Goal: Task Accomplishment & Management: Manage account settings

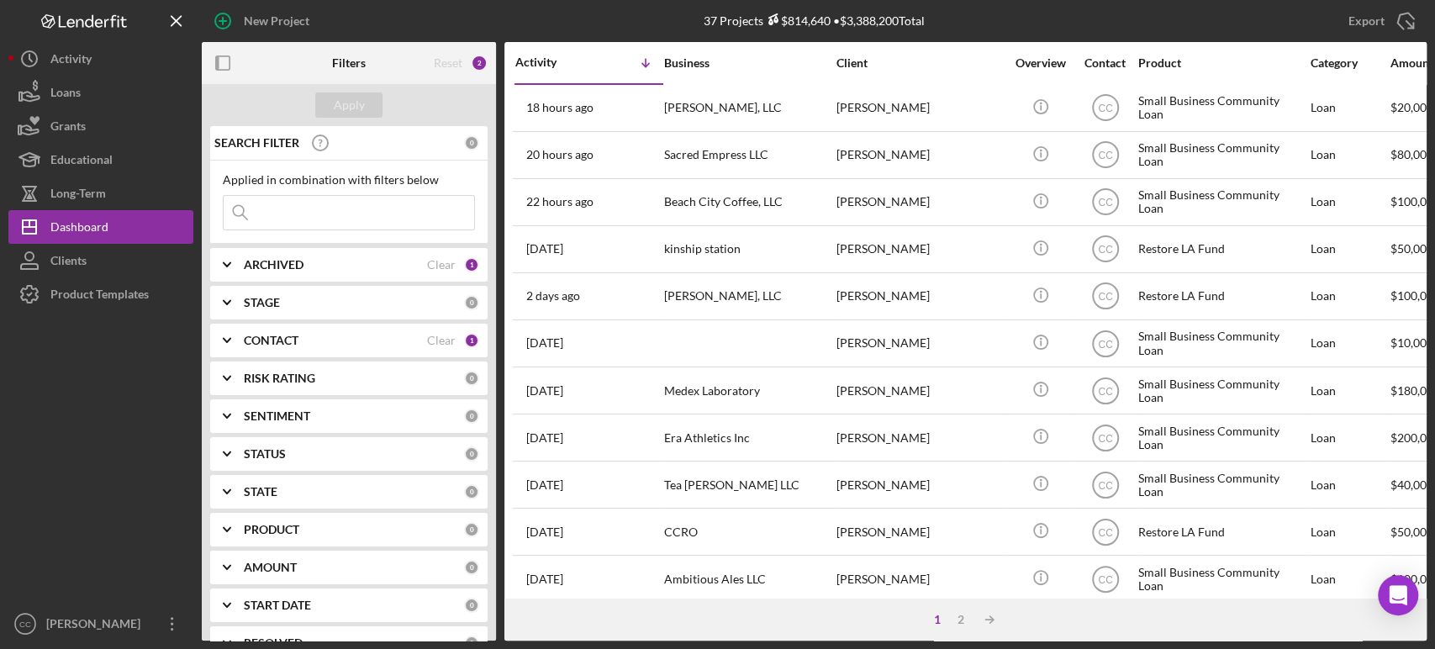
scroll to position [475, 0]
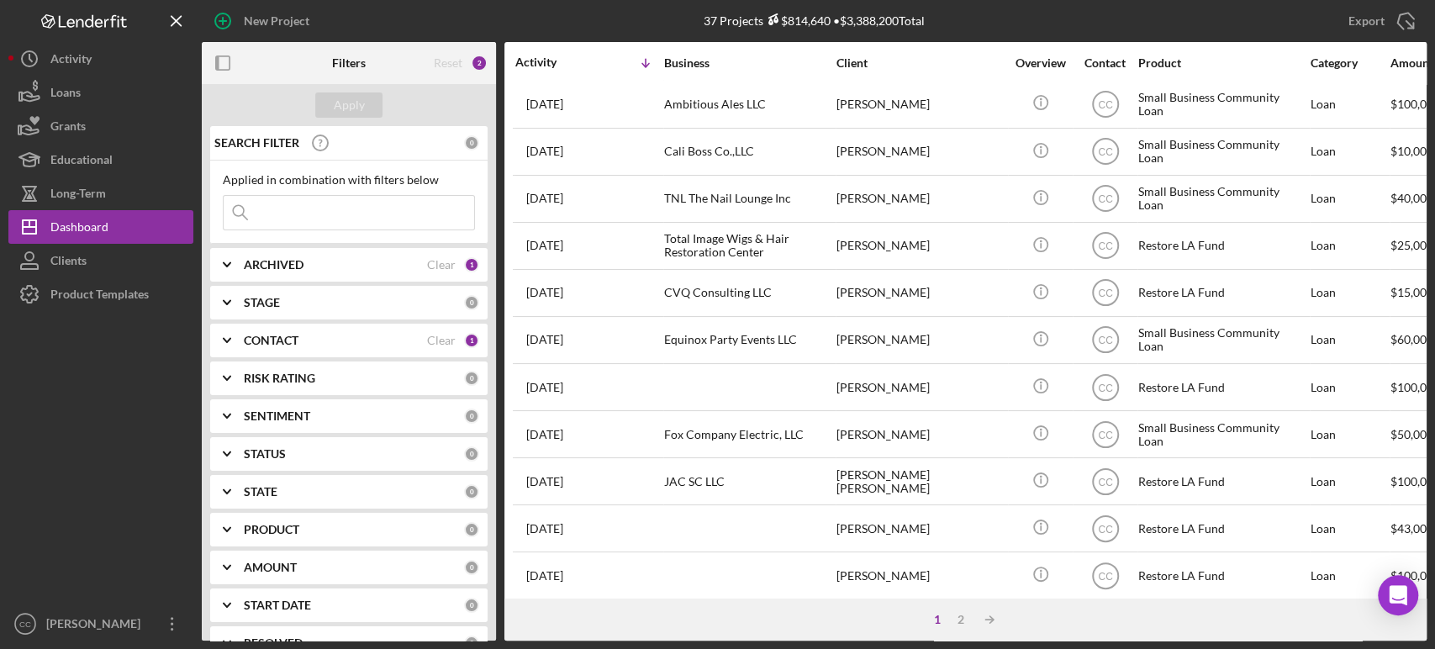
click at [980, 13] on div "37 Projects $814,640 • $3,388,200 Total" at bounding box center [814, 21] width 409 height 42
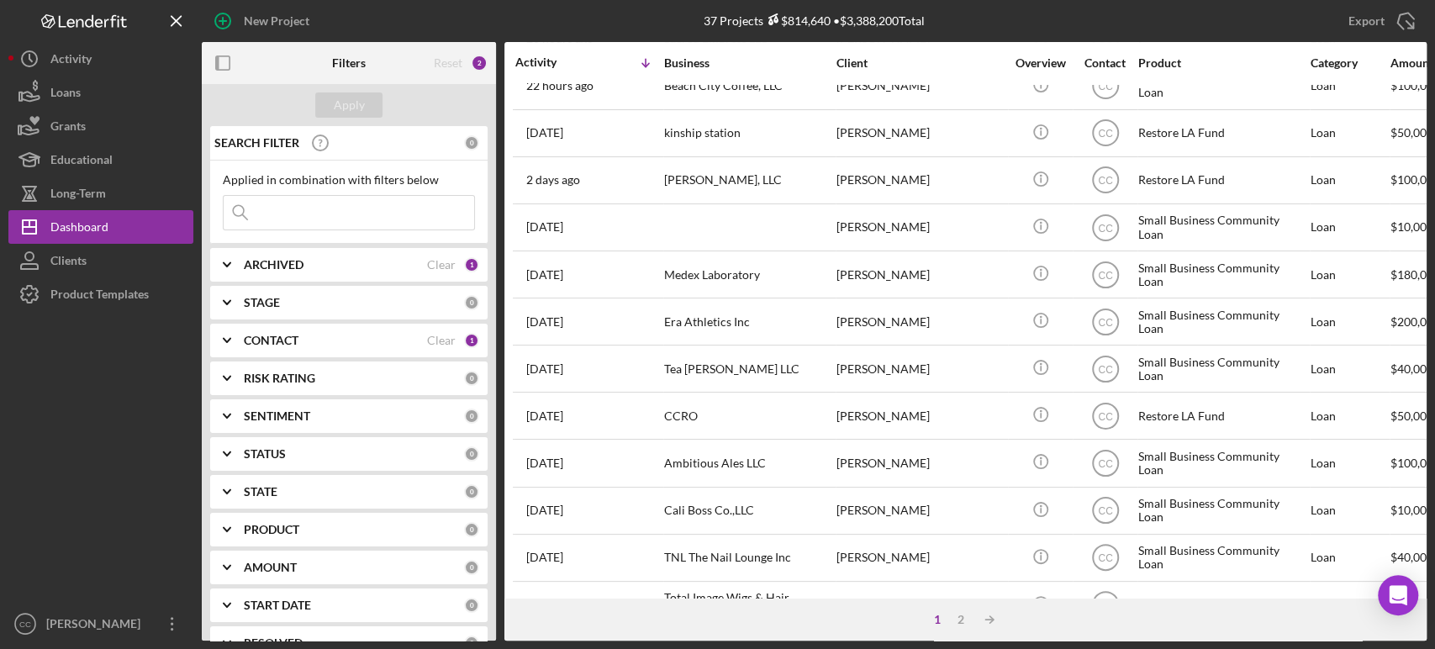
scroll to position [0, 0]
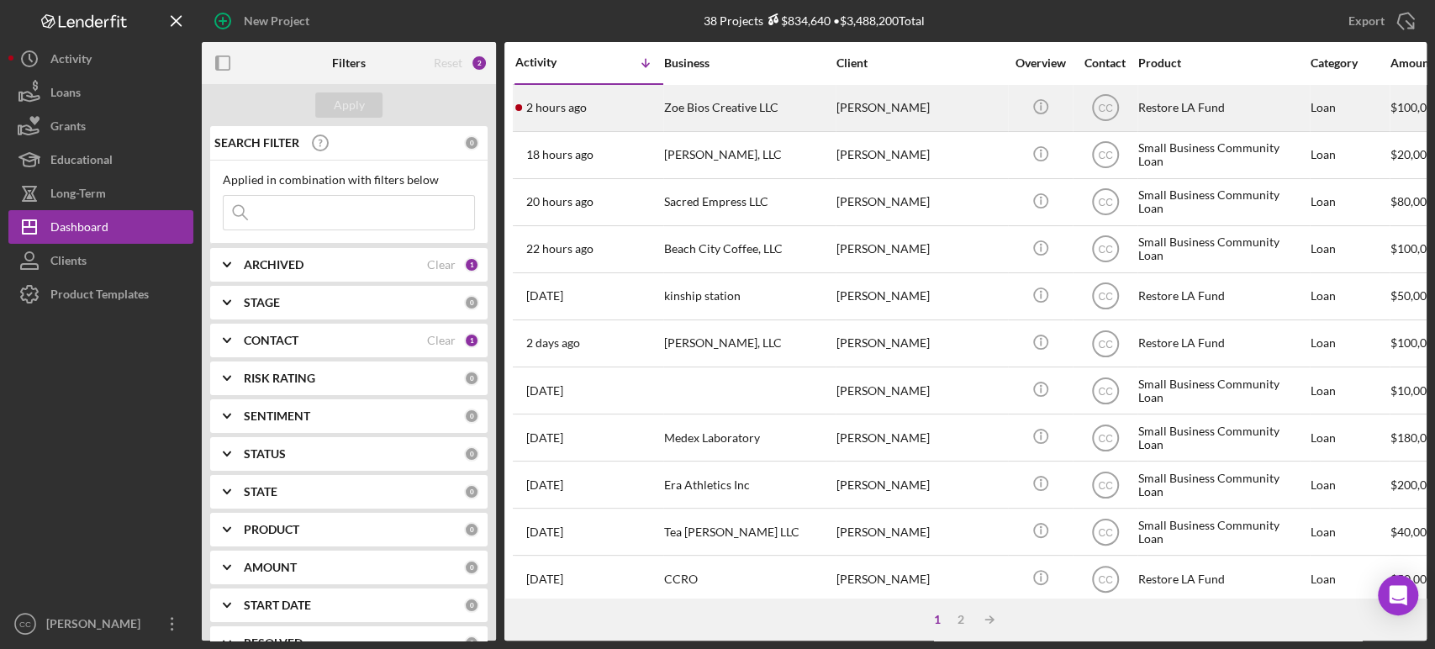
click at [941, 104] on div "Minh Nguyen" at bounding box center [920, 108] width 168 height 45
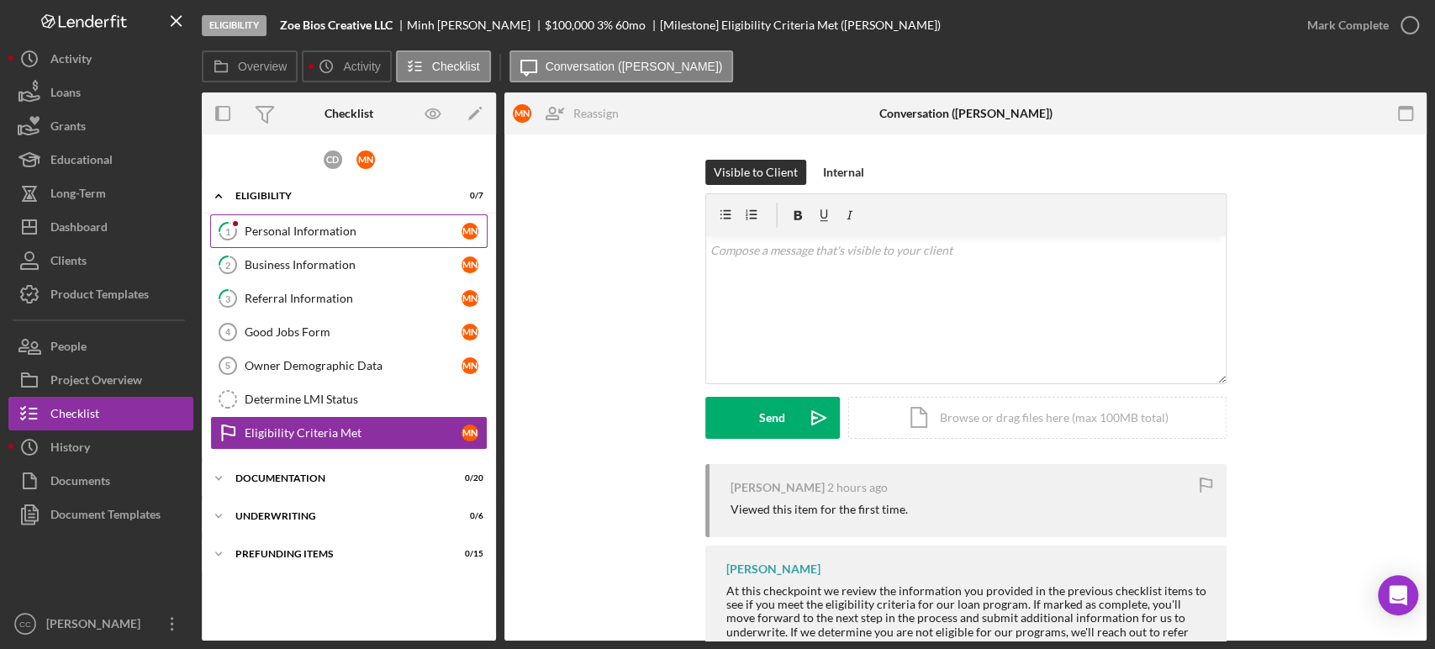
click at [326, 233] on div "Personal Information" at bounding box center [353, 230] width 217 height 13
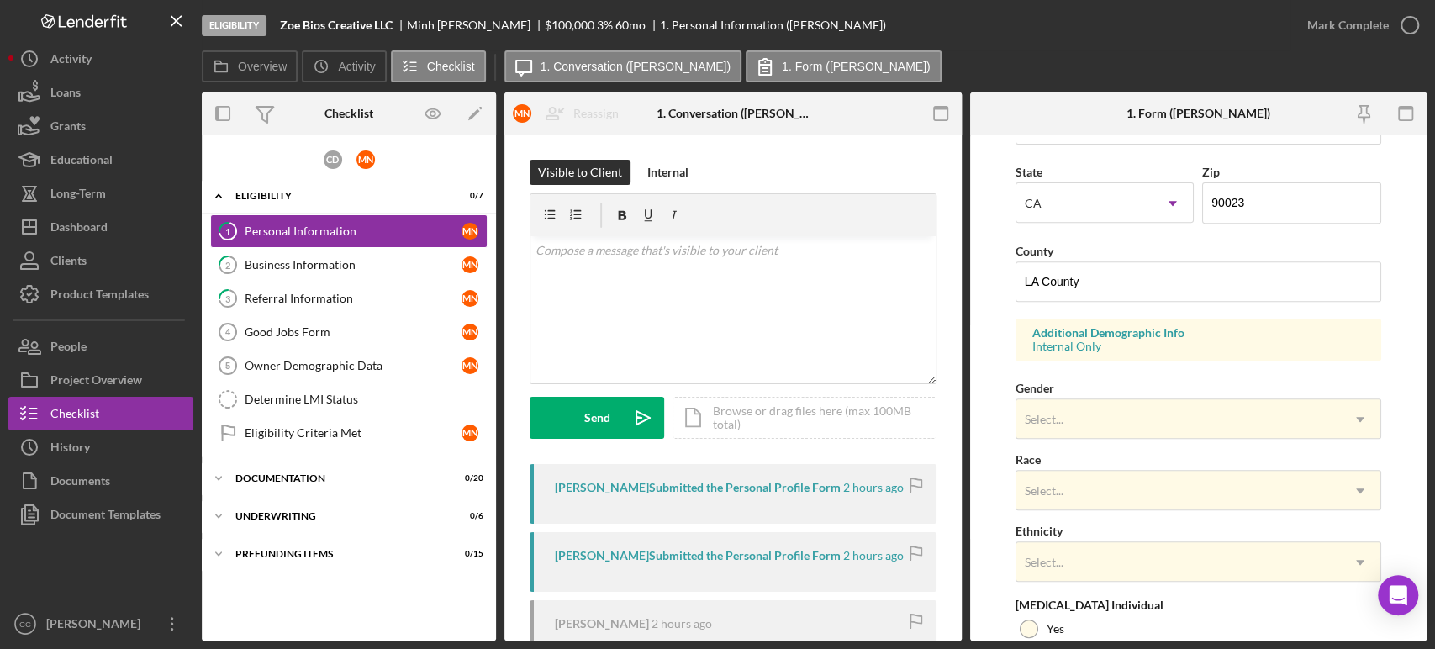
scroll to position [613, 0]
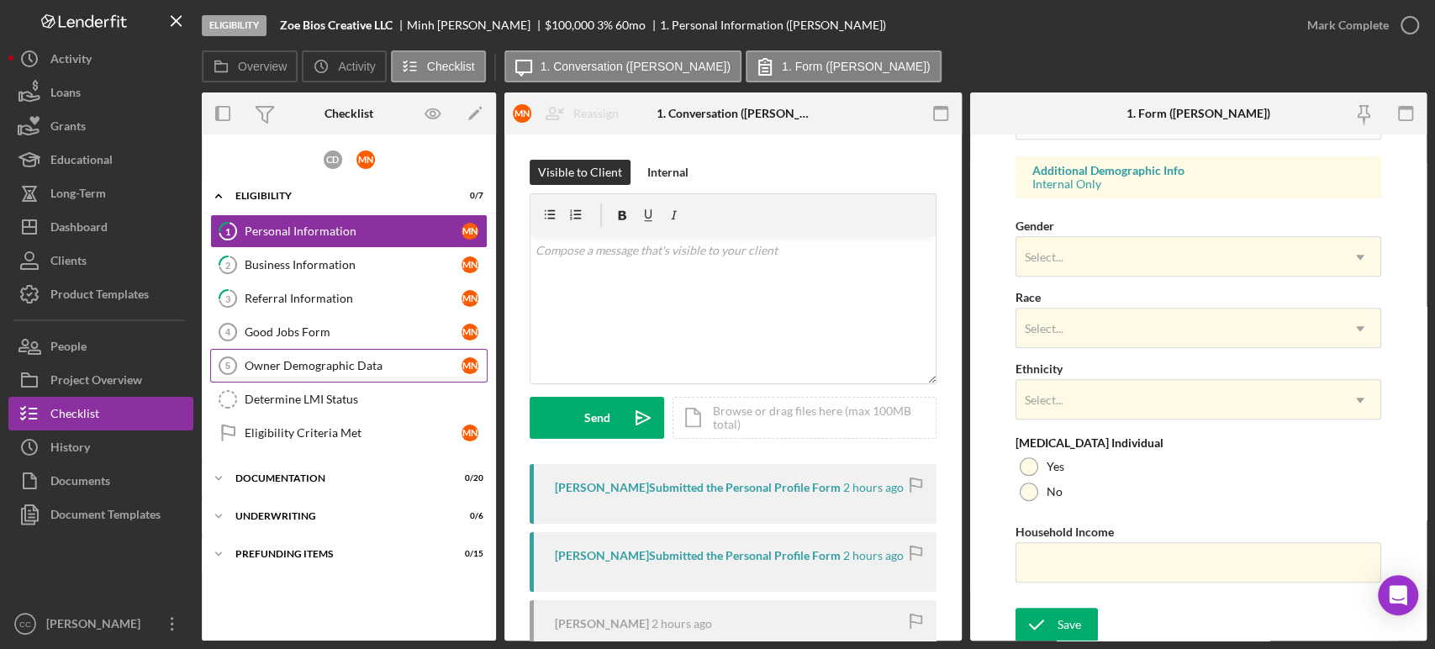
click at [276, 364] on div "Owner Demographic Data" at bounding box center [353, 365] width 217 height 13
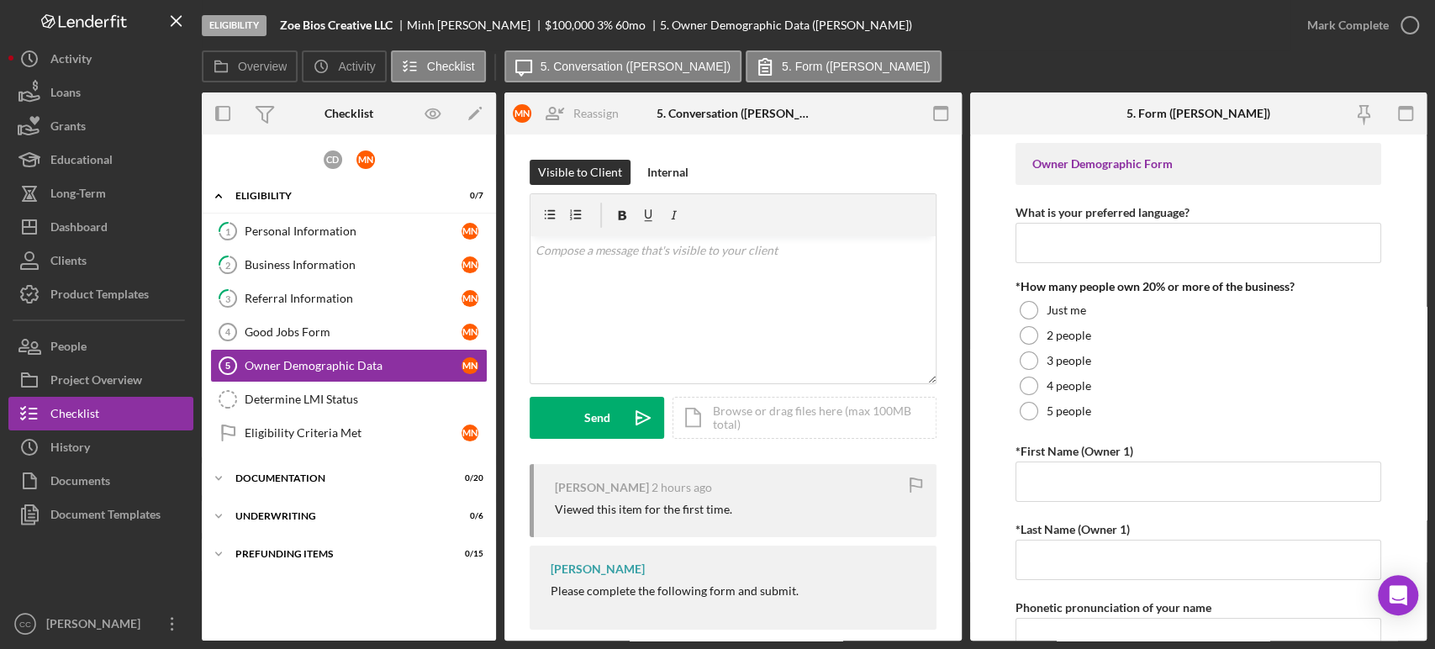
click at [514, 311] on div "Visible to Client Internal v Color teal Color pink Remove color Add row above A…" at bounding box center [732, 398] width 457 height 529
click at [92, 230] on div "Dashboard" at bounding box center [78, 229] width 57 height 38
